Goal: Information Seeking & Learning: Check status

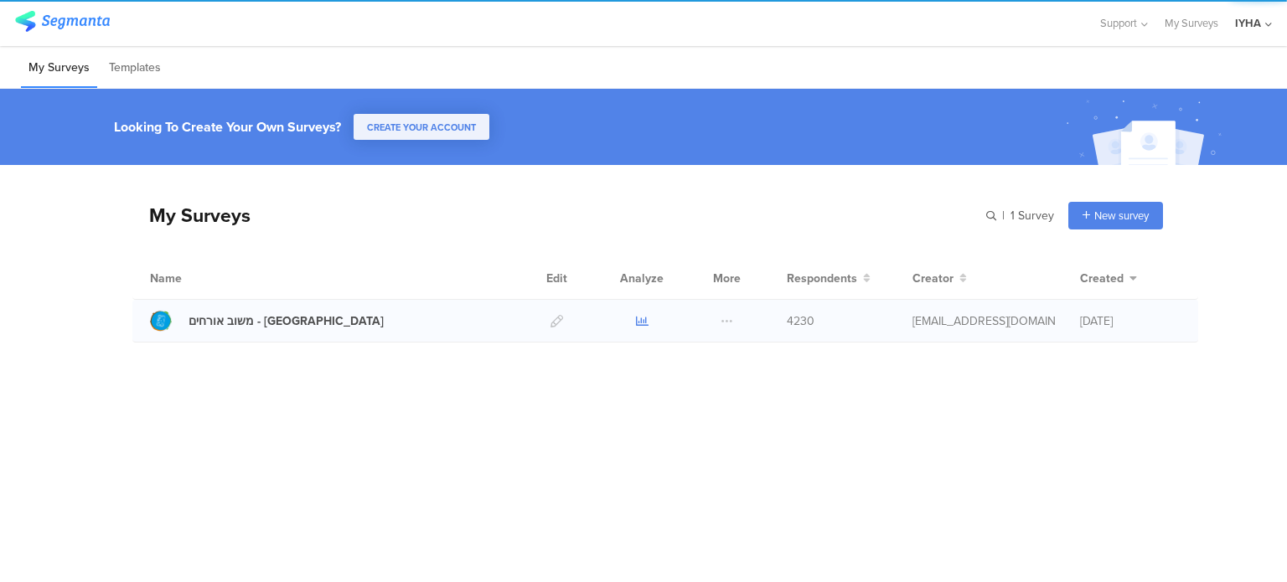
click at [636, 323] on icon at bounding box center [642, 321] width 13 height 13
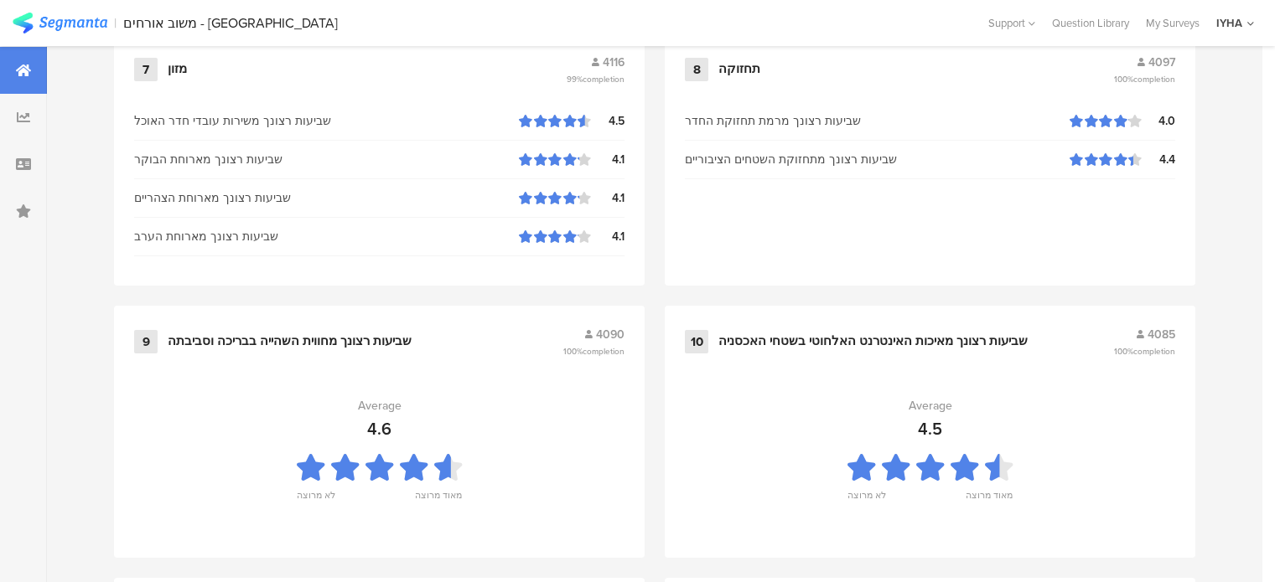
scroll to position [1876, 0]
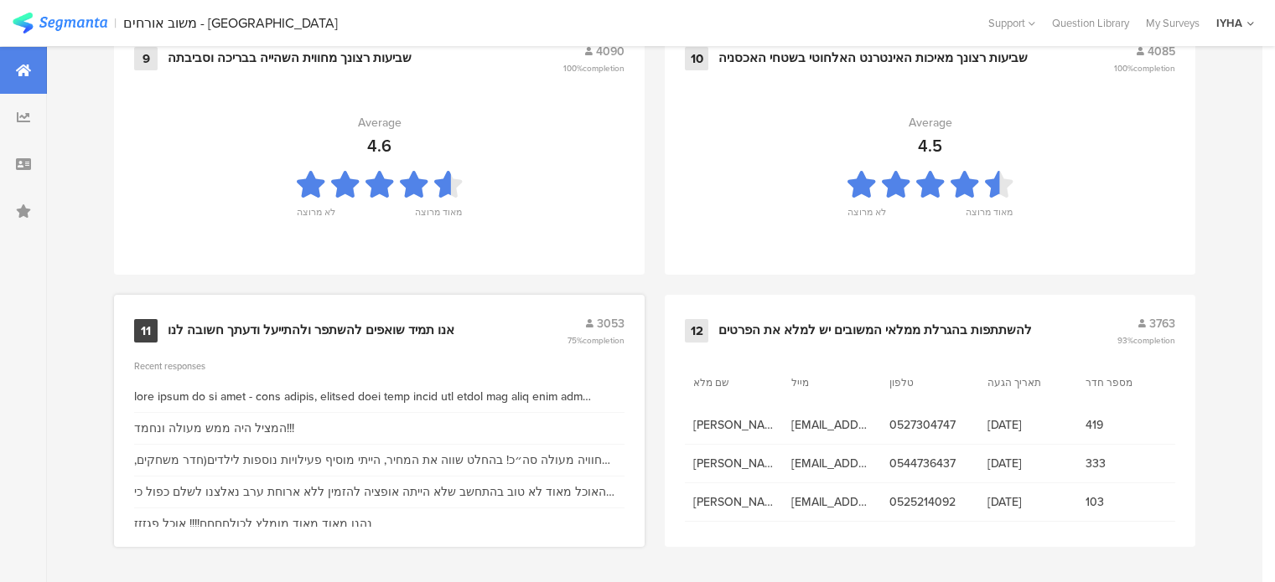
click at [305, 327] on div "אנו תמיד שואפים להשתפר ולהתייעל ודעתך חשובה לנו" at bounding box center [311, 331] width 287 height 17
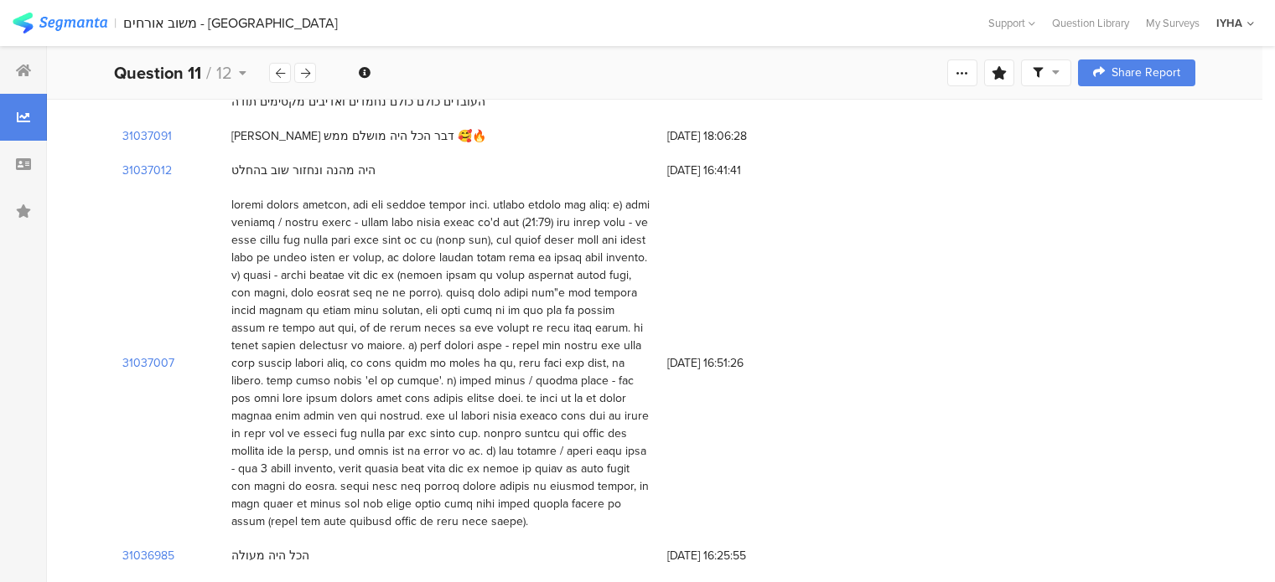
scroll to position [587, 0]
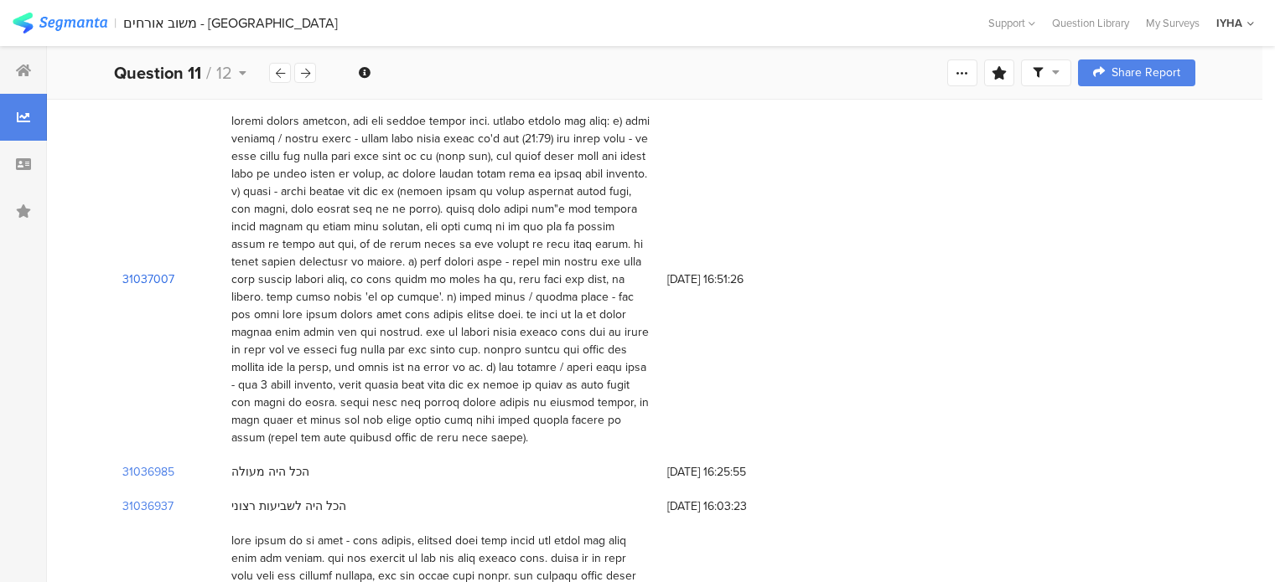
click at [138, 271] on section "31037007" at bounding box center [148, 280] width 52 height 18
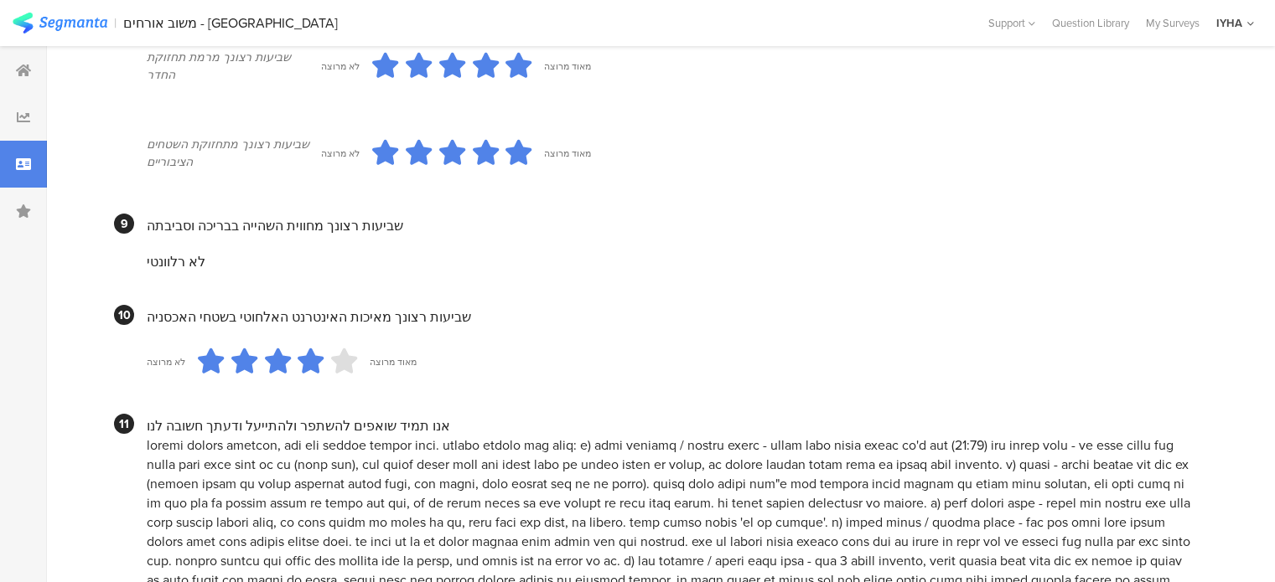
scroll to position [1188, 0]
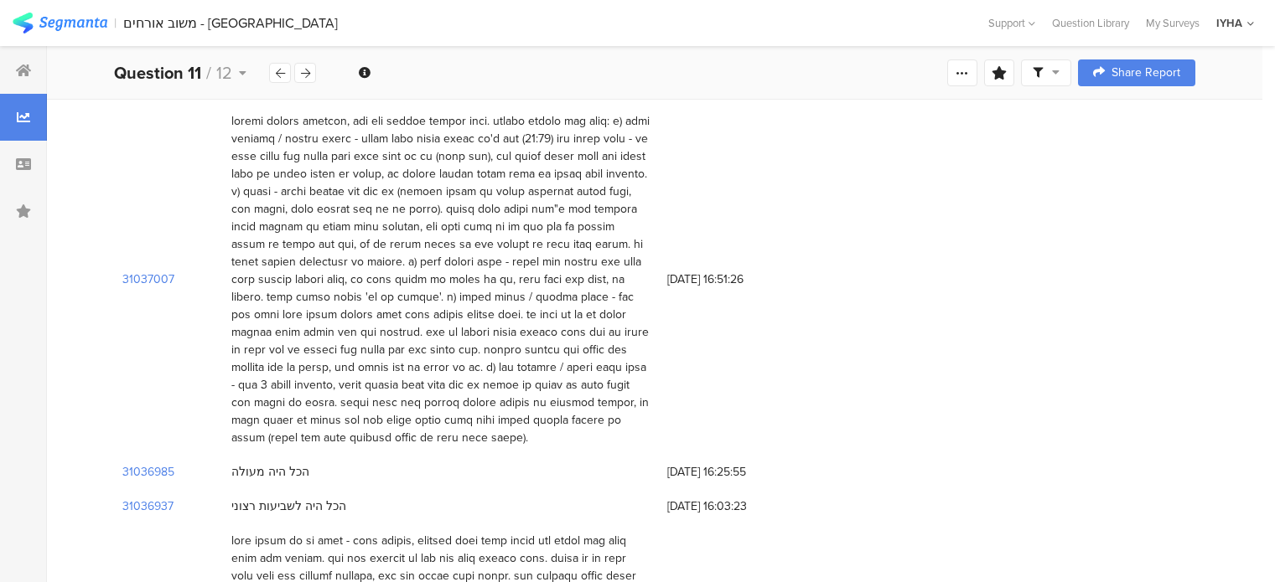
scroll to position [754, 0]
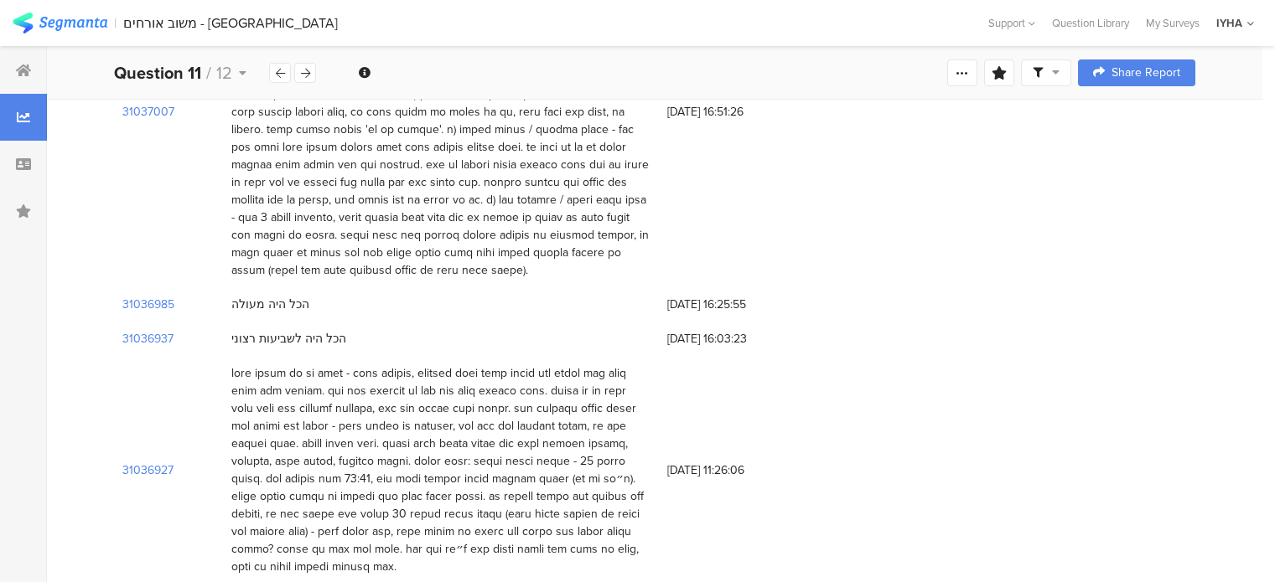
click at [832, 302] on div "31036985 הכל היה מעולה 14/08/2025 at 16:25:55" at bounding box center [654, 304] width 1081 height 34
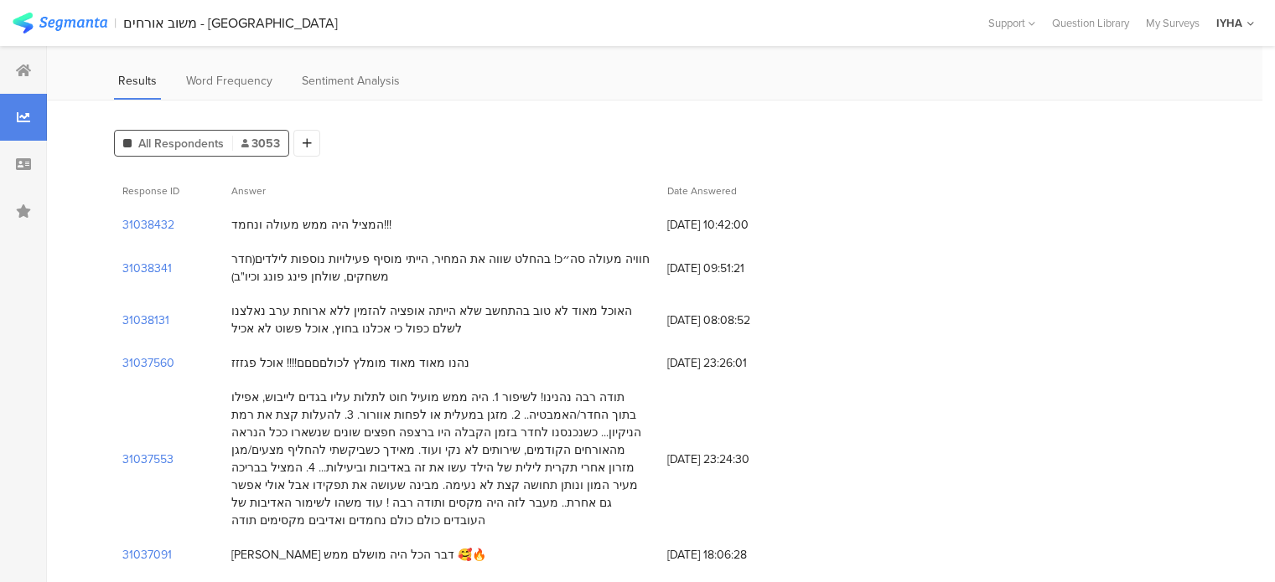
scroll to position [0, 0]
